Goal: Task Accomplishment & Management: Use online tool/utility

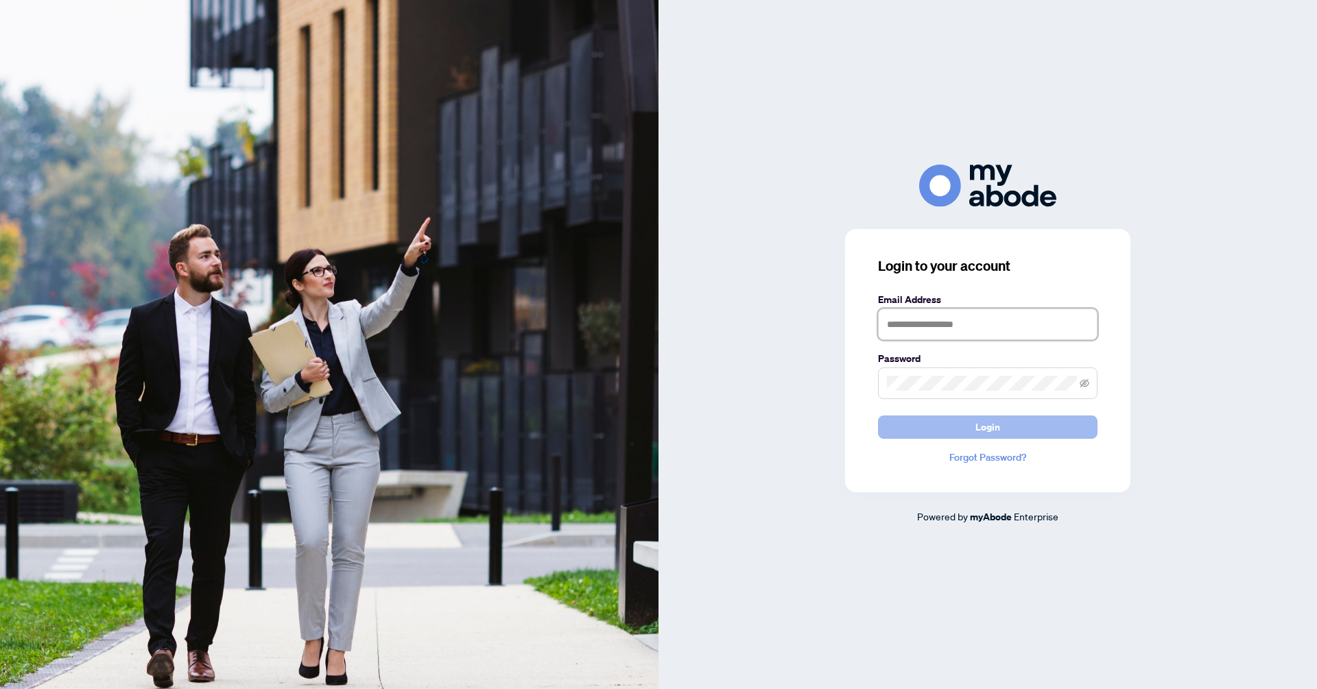
type input "**********"
click at [994, 429] on span "Login" at bounding box center [987, 427] width 25 height 22
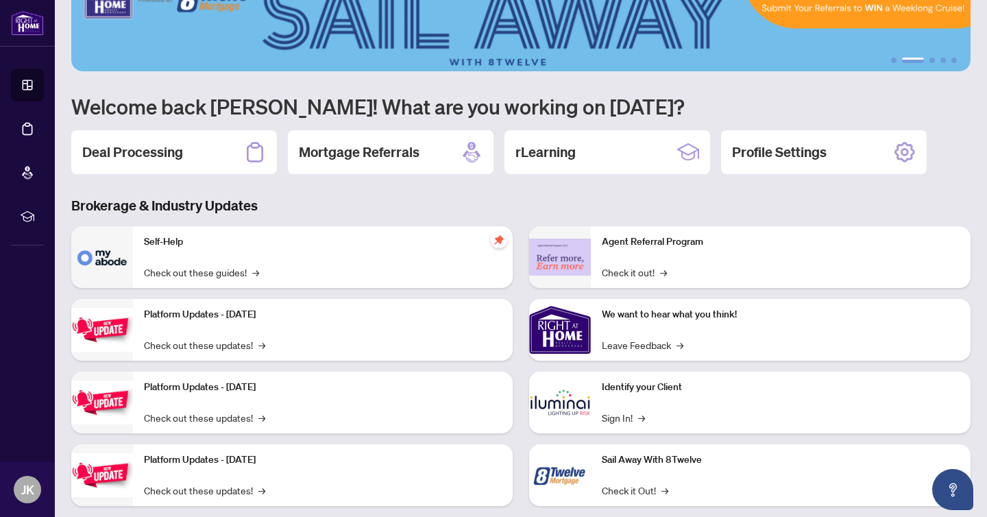
scroll to position [45, 0]
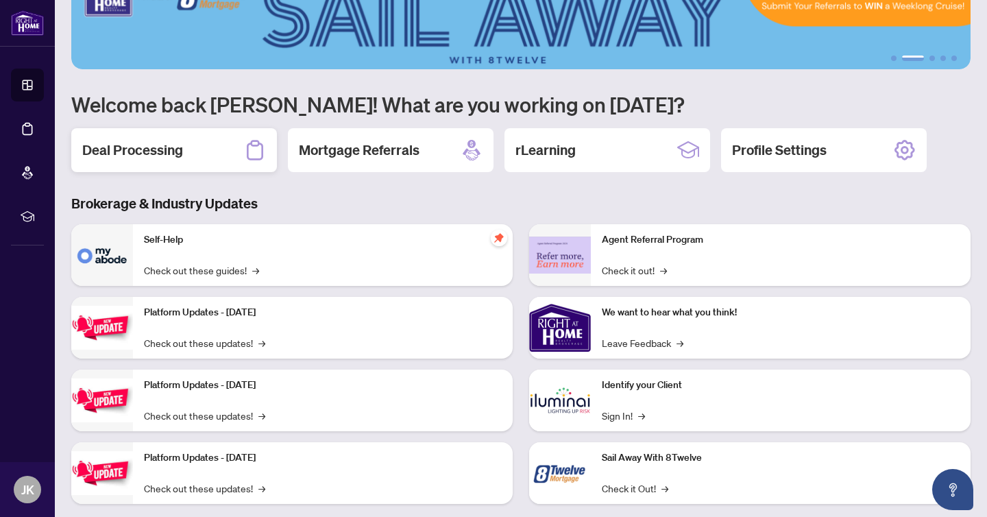
click at [128, 147] on h2 "Deal Processing" at bounding box center [132, 150] width 101 height 19
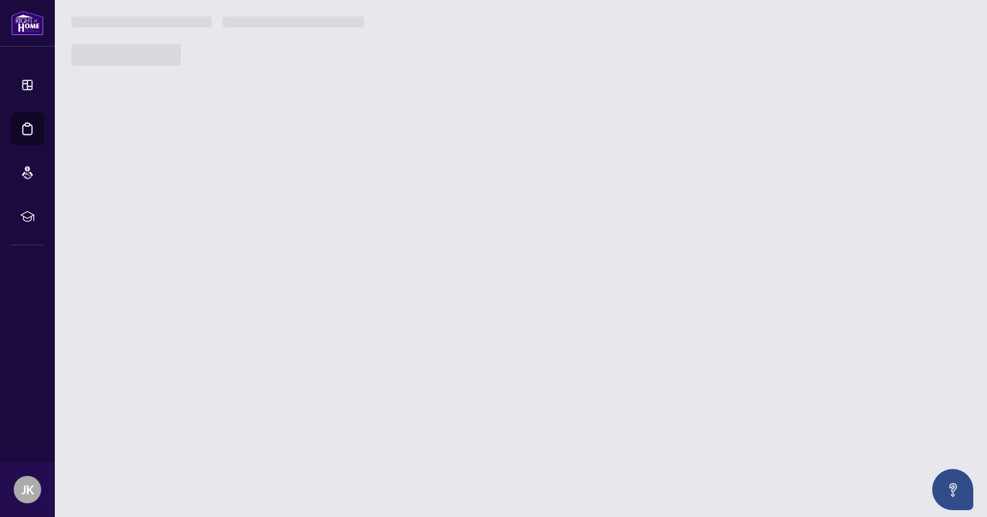
click at [128, 147] on main "1 2 3 4 5 Welcome back Jessica! What are you working on today? Deal Processing …" at bounding box center [521, 258] width 933 height 517
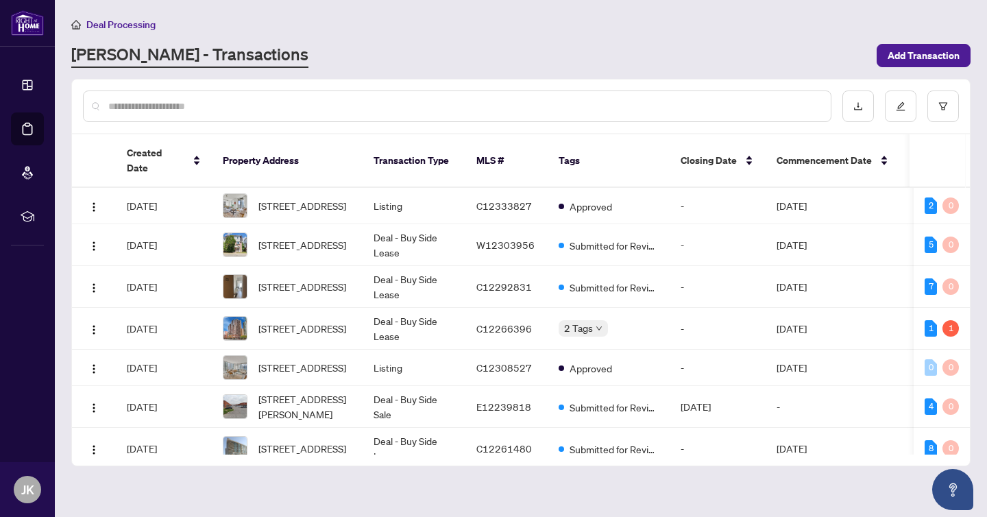
click at [406, 109] on input "text" at bounding box center [464, 106] width 712 height 15
click at [431, 104] on input "text" at bounding box center [464, 106] width 712 height 15
click at [315, 105] on input "text" at bounding box center [464, 106] width 712 height 15
type input "*"
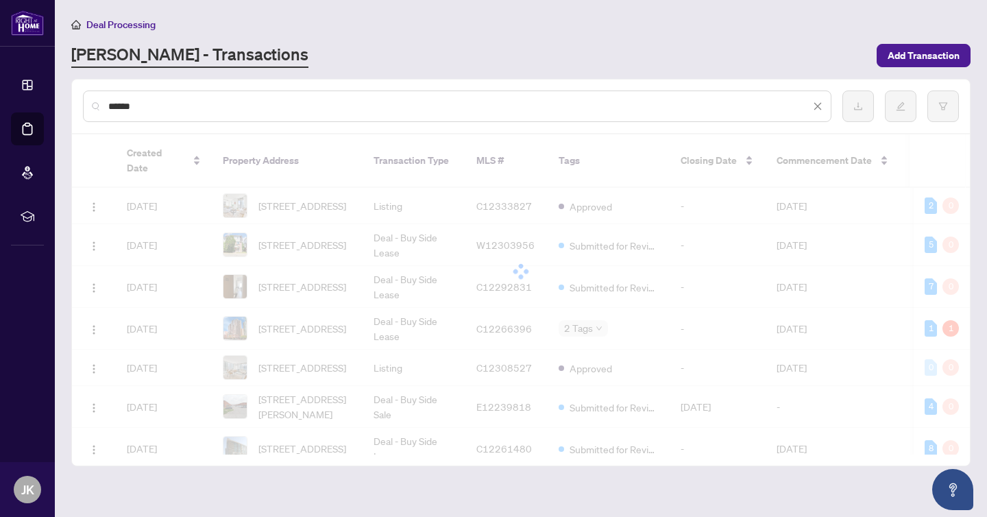
type input "******"
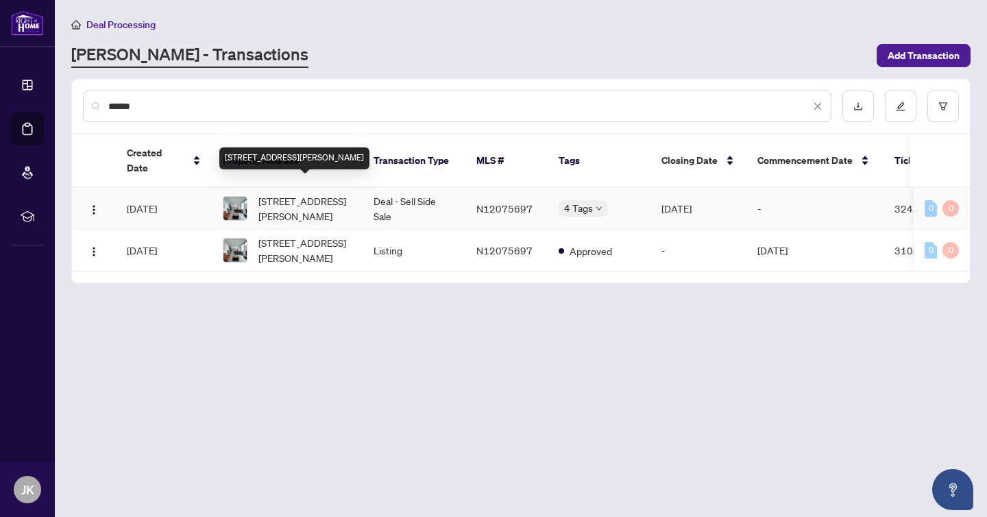
click at [263, 193] on span "5103-5 Buttermill Ave, Vaughan, Ontario L4K 0J5, Canada" at bounding box center [305, 208] width 93 height 30
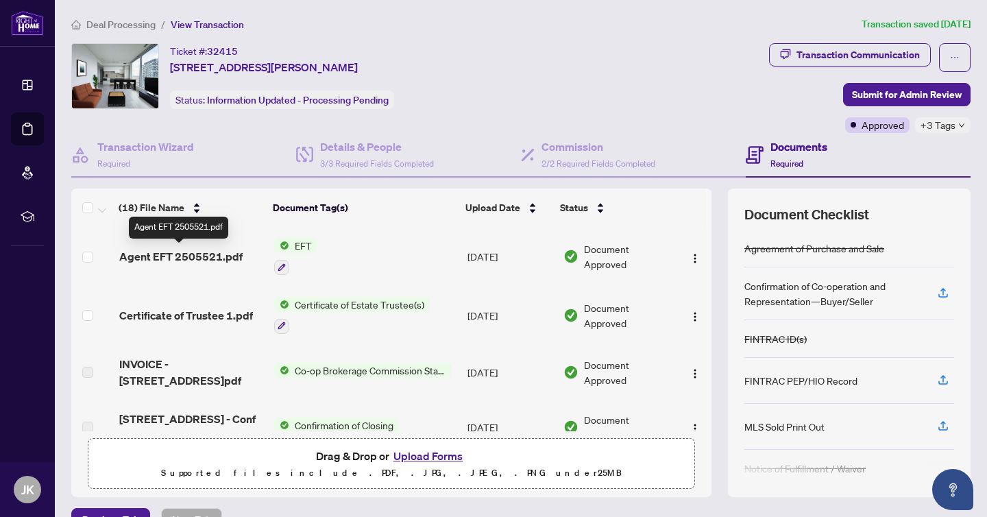
click at [200, 253] on span "Agent EFT 2505521.pdf" at bounding box center [180, 256] width 123 height 16
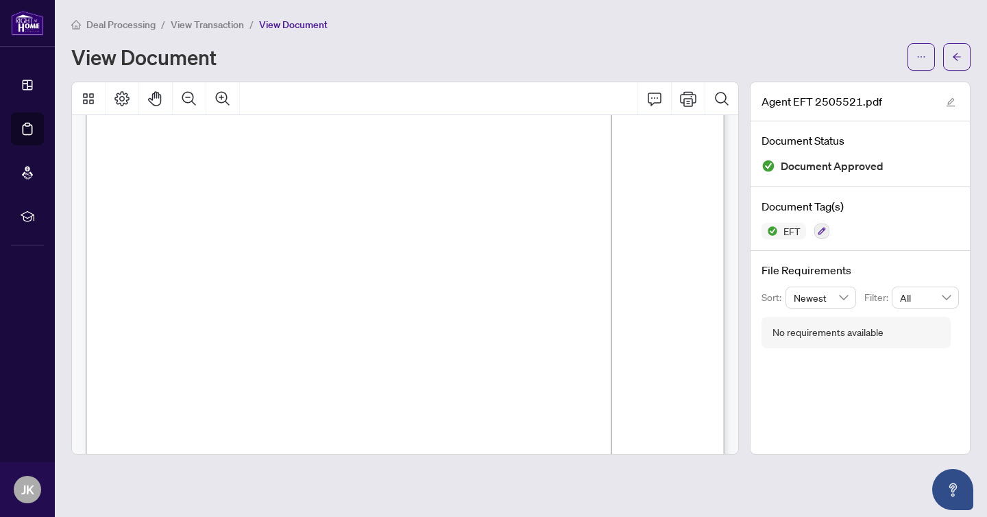
scroll to position [74, 0]
click at [123, 29] on span "Deal Processing" at bounding box center [120, 25] width 69 height 12
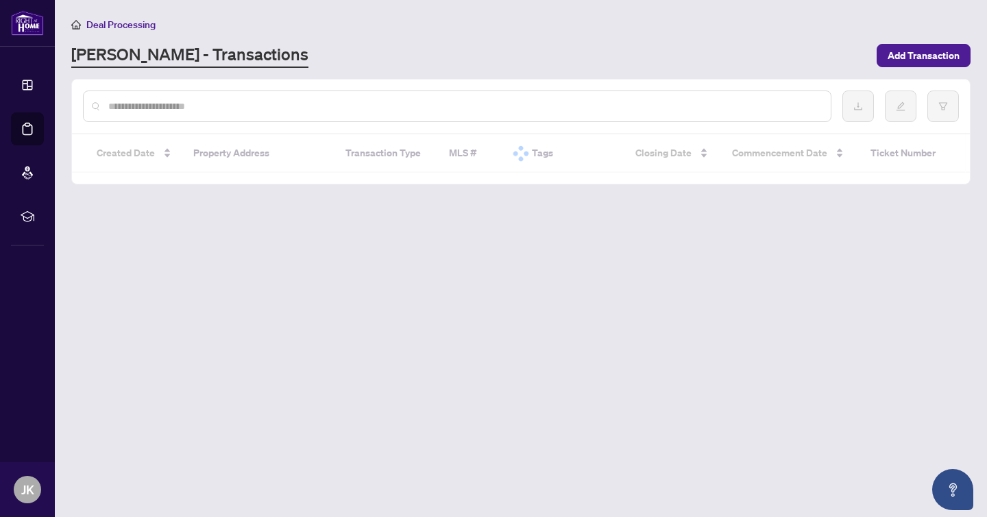
click at [398, 110] on input "text" at bounding box center [464, 106] width 712 height 15
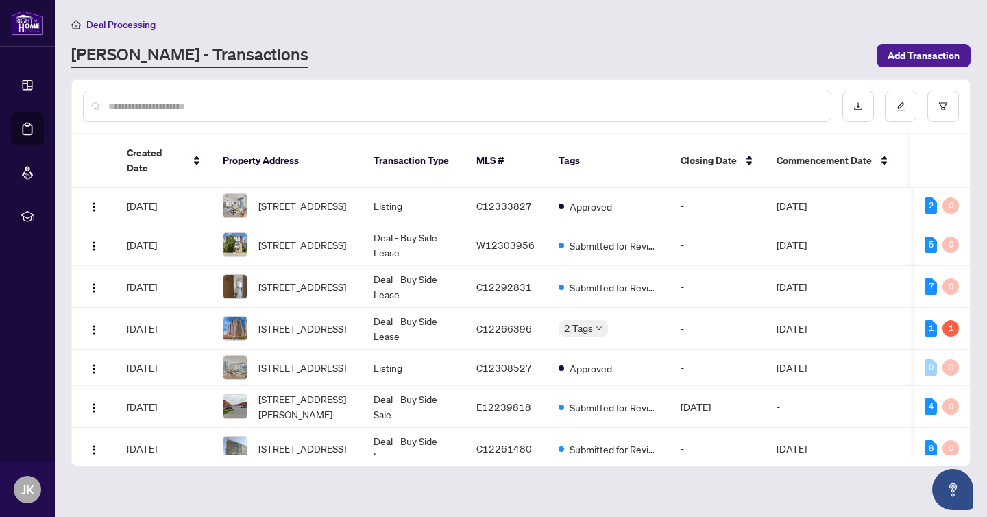
click at [376, 112] on input "text" at bounding box center [464, 106] width 712 height 15
type input "*******"
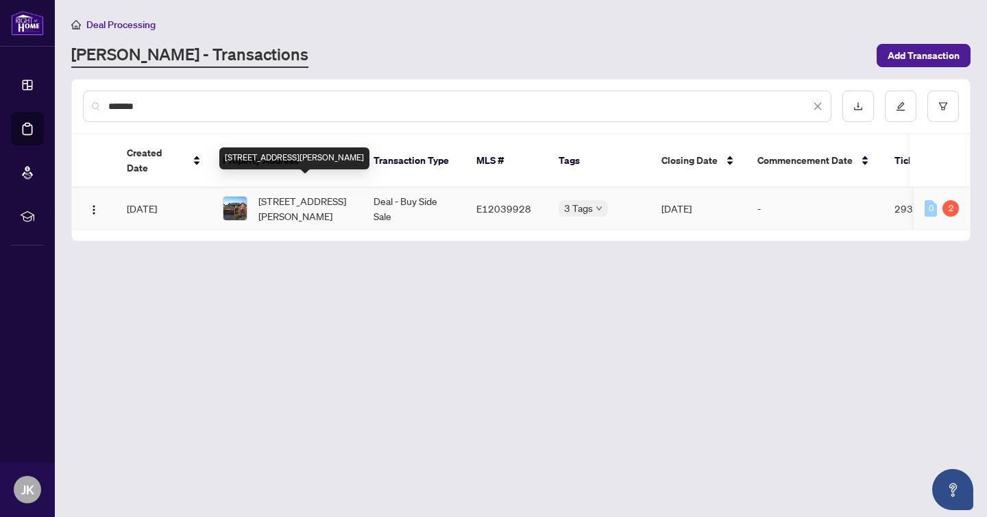
click at [287, 193] on span "1505 Saugeen Dr, Pickering, Ontario L1V 5N6, Canada" at bounding box center [305, 208] width 93 height 30
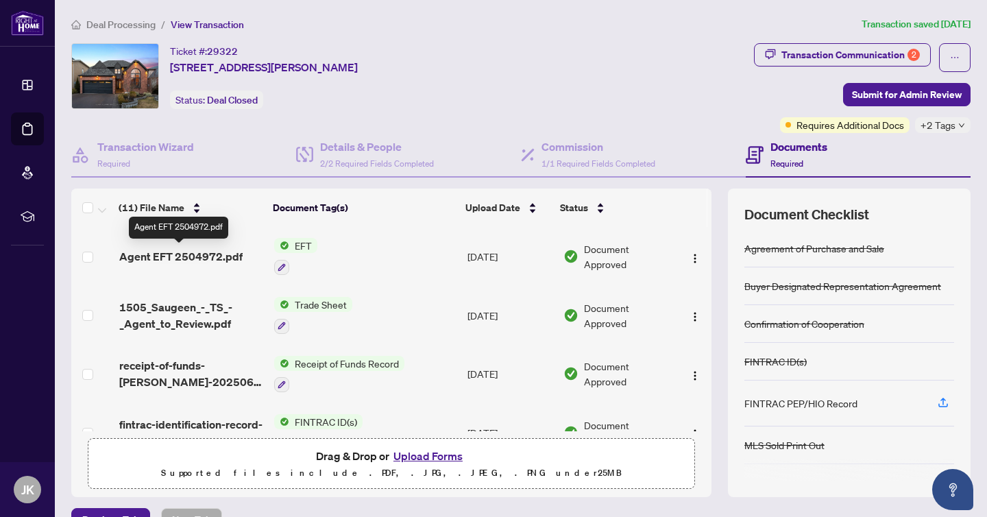
click at [202, 251] on span "Agent EFT 2504972.pdf" at bounding box center [180, 256] width 123 height 16
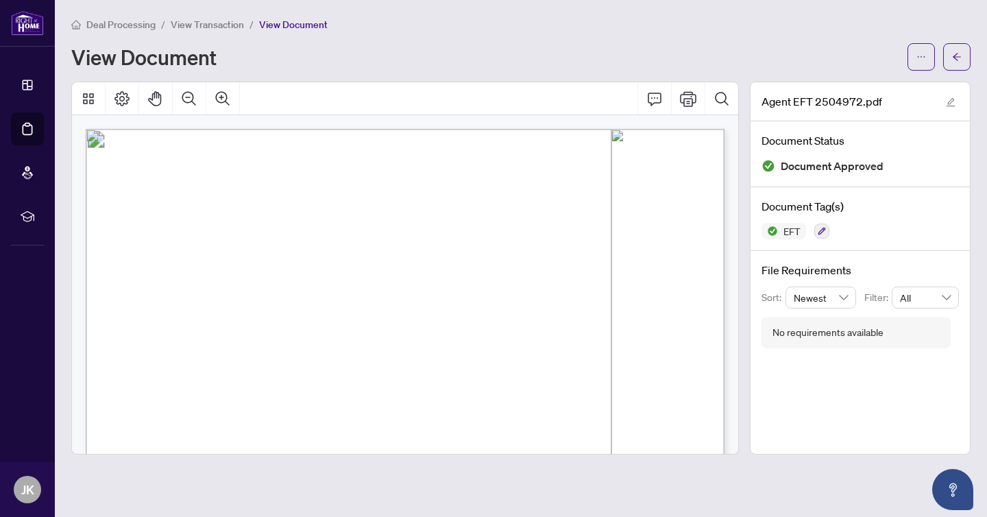
click at [127, 29] on span "Deal Processing" at bounding box center [120, 25] width 69 height 12
